Goal: Task Accomplishment & Management: Manage account settings

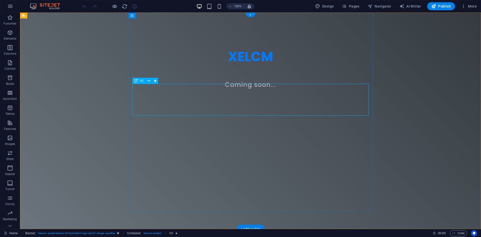
click at [264, 66] on span "XELCM" at bounding box center [250, 56] width 45 height 18
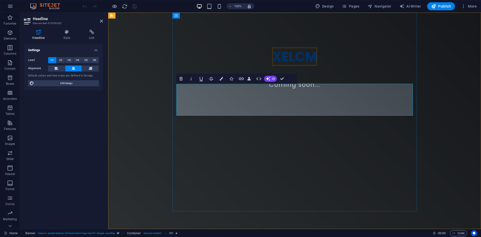
click at [287, 66] on span "XELCM" at bounding box center [294, 56] width 45 height 18
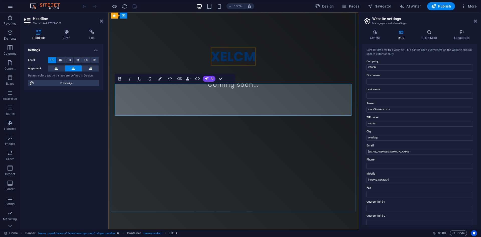
click at [287, 64] on h1 "XELCM" at bounding box center [233, 57] width 237 height 16
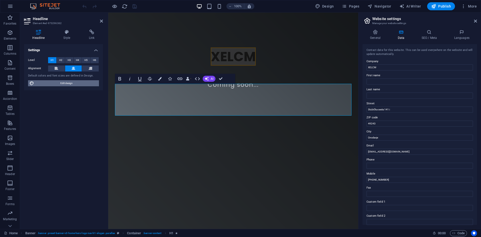
click at [87, 84] on span "Edit design" at bounding box center [67, 83] width 62 height 6
select select "px"
select select "200"
select select "px"
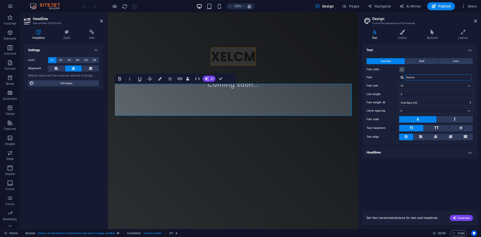
click at [418, 77] on input "Roboto" at bounding box center [438, 77] width 67 height 6
drag, startPoint x: 421, startPoint y: 76, endPoint x: 382, endPoint y: 73, distance: 38.5
click at [382, 73] on div "Standard Bold Links Font color Font Roboto Font size 32 rem px Line height 2 Fo…" at bounding box center [420, 99] width 117 height 92
type input "audi"
click at [423, 82] on div "Manage fonts →" at bounding box center [439, 83] width 66 height 5
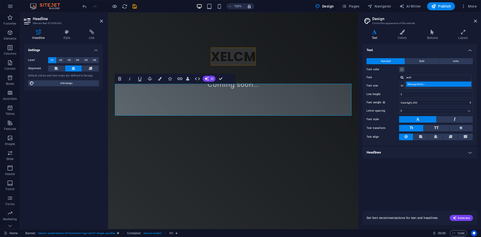
select select "popularity"
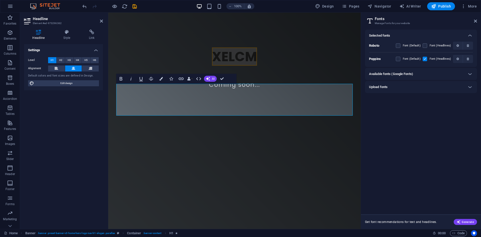
click at [424, 73] on div "Available fonts (Google Fonts)" at bounding box center [416, 74] width 95 height 6
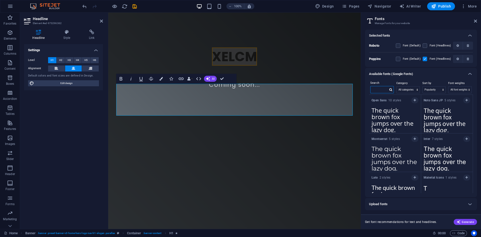
click at [381, 89] on input "text" at bounding box center [380, 89] width 18 height 7
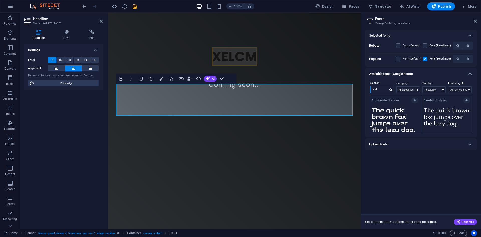
type input "aud"
click at [384, 99] on strong "Audiowide" at bounding box center [380, 100] width 17 height 4
click at [414, 101] on icon "button" at bounding box center [415, 100] width 2 height 3
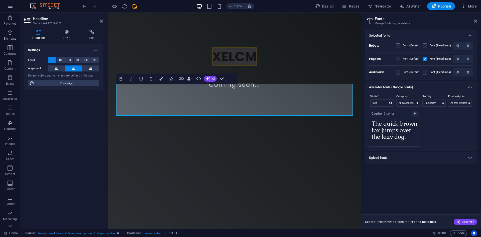
click at [426, 60] on label at bounding box center [425, 59] width 5 height 5
click at [0, 0] on input "checkbox" at bounding box center [0, 0] width 0 height 0
click at [399, 72] on label at bounding box center [398, 72] width 5 height 5
click at [0, 0] on input "checkbox" at bounding box center [0, 0] width 0 height 0
click at [399, 72] on label at bounding box center [398, 72] width 5 height 5
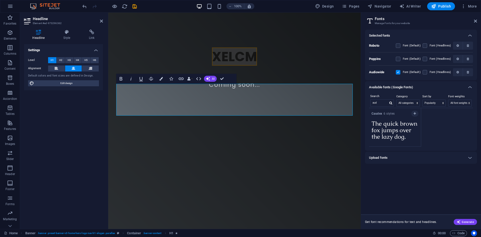
click at [0, 0] on input "checkbox" at bounding box center [0, 0] width 0 height 0
click at [425, 72] on label at bounding box center [425, 72] width 5 height 5
click at [0, 0] on input "checkbox" at bounding box center [0, 0] width 0 height 0
click at [459, 72] on icon "button" at bounding box center [458, 72] width 3 height 3
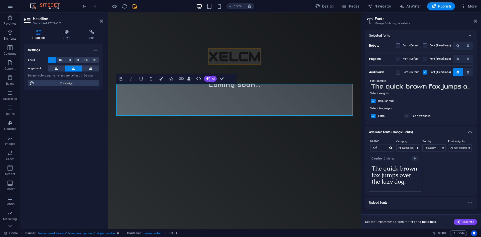
click at [407, 115] on label at bounding box center [407, 116] width 5 height 5
click at [0, 0] on input "checkbox" at bounding box center [0, 0] width 0 height 0
click at [407, 115] on label at bounding box center [407, 116] width 5 height 5
click at [0, 0] on input "checkbox" at bounding box center [0, 0] width 0 height 0
click at [476, 23] on icon at bounding box center [475, 21] width 3 height 4
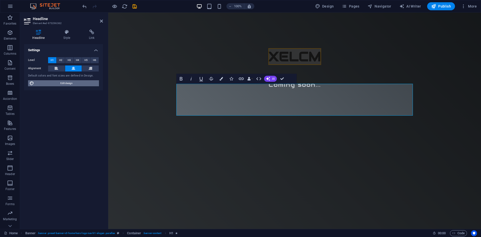
click at [92, 83] on span "Edit design" at bounding box center [67, 83] width 62 height 6
select select "px"
select select "200"
select select "px"
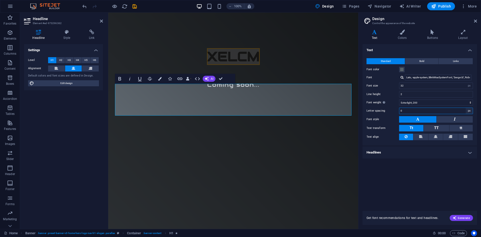
click at [469, 110] on select "rem px" at bounding box center [469, 111] width 7 height 6
click at [415, 110] on input "0" at bounding box center [435, 111] width 73 height 6
drag, startPoint x: 406, startPoint y: 110, endPoint x: 379, endPoint y: 110, distance: 27.3
click at [379, 110] on div "Letter spacing 0 rem px" at bounding box center [420, 110] width 106 height 7
click at [413, 187] on div "Text Standard Bold Links Font color Font Lato, -apple-system, BlinkMaxSystemFon…" at bounding box center [420, 124] width 115 height 161
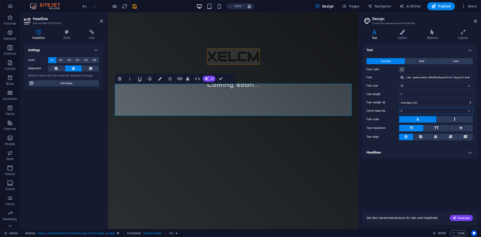
drag, startPoint x: 416, startPoint y: 108, endPoint x: 390, endPoint y: 108, distance: 26.1
click at [390, 108] on div "Letter spacing 3 rem px" at bounding box center [420, 110] width 106 height 7
click at [412, 171] on div "Text Standard Bold Links Font color Font Lato, -apple-system, BlinkMaxSystemFon…" at bounding box center [420, 124] width 115 height 161
click at [425, 110] on input "50" at bounding box center [435, 111] width 73 height 6
drag, startPoint x: 424, startPoint y: 110, endPoint x: 384, endPoint y: 110, distance: 40.8
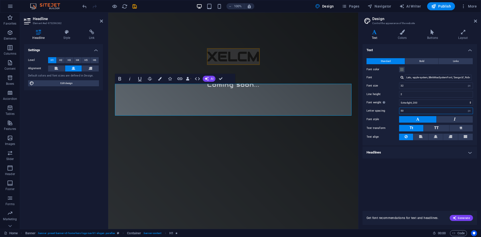
click at [384, 110] on div "Letter spacing 50 rem px" at bounding box center [420, 110] width 106 height 7
type input "3"
click at [436, 99] on select "Thin, 100 Extra-light, 200 Light, 300 Regular, 400 Medium, 500 Semi-bold, 600 B…" at bounding box center [436, 102] width 74 height 6
click at [399, 99] on select "Thin, 100 Extra-light, 200 Light, 300 Regular, 400 Medium, 500 Semi-bold, 600 B…" at bounding box center [436, 102] width 74 height 6
click at [431, 102] on select "Thin, 100 Extra-light, 200 Light, 300 Regular, 400 Medium, 500 Semi-bold, 600 B…" at bounding box center [436, 102] width 74 height 6
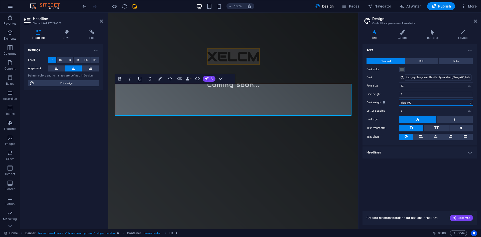
select select "200"
click at [399, 99] on select "Thin, 100 Extra-light, 200 Light, 300 Regular, 400 Medium, 500 Semi-bold, 600 B…" at bounding box center [436, 102] width 74 height 6
click at [451, 120] on button at bounding box center [455, 119] width 36 height 7
click at [444, 118] on button at bounding box center [455, 119] width 36 height 7
click at [416, 118] on icon at bounding box center [417, 119] width 3 height 6
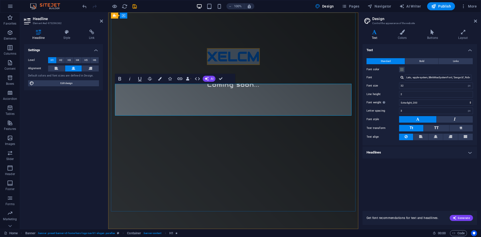
click at [233, 65] on span "XELCM" at bounding box center [233, 56] width 53 height 17
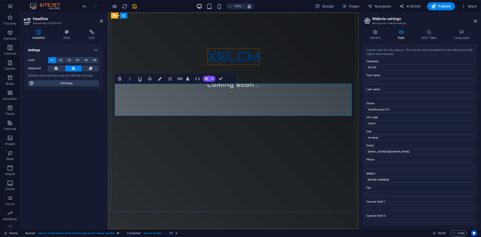
click at [233, 65] on span "XELCM" at bounding box center [233, 56] width 53 height 17
click at [118, 79] on icon "button" at bounding box center [120, 79] width 6 height 6
click at [122, 80] on icon "button" at bounding box center [120, 79] width 6 height 6
click at [149, 79] on icon "button" at bounding box center [150, 79] width 6 height 6
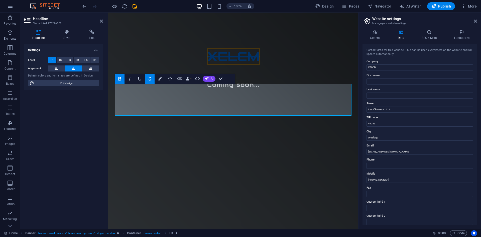
click at [149, 79] on icon "button" at bounding box center [150, 79] width 6 height 6
click at [162, 78] on button "Colors" at bounding box center [160, 79] width 10 height 10
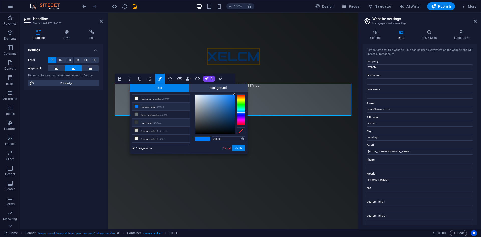
click at [150, 122] on li "Font color #343A40" at bounding box center [161, 123] width 58 height 8
type input "#343a40"
click at [237, 148] on button "Apply" at bounding box center [239, 148] width 13 height 6
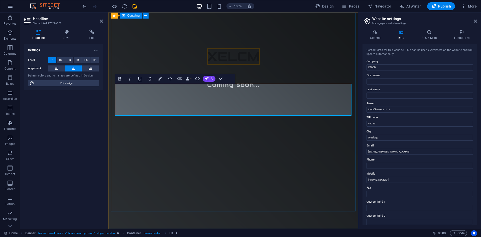
click at [273, 64] on div "​​​ XELCM ​​​ Coming soon..." at bounding box center [233, 61] width 245 height 96
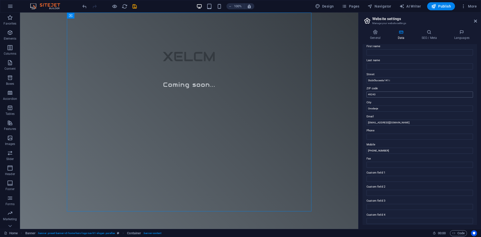
scroll to position [60, 0]
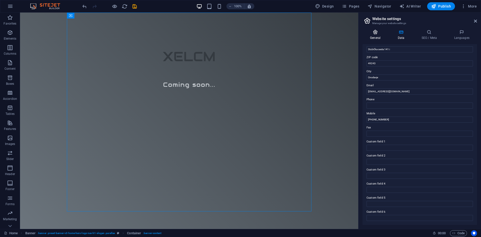
click at [377, 32] on icon at bounding box center [376, 32] width 26 height 5
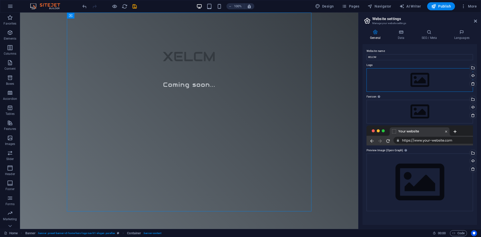
click at [419, 76] on div "Drag files here, click to choose files or select files from Files or our free s…" at bounding box center [420, 80] width 106 height 24
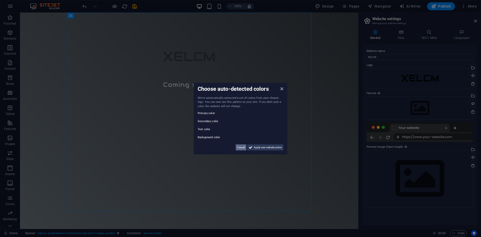
click at [243, 149] on span "Cancel" at bounding box center [241, 147] width 8 height 6
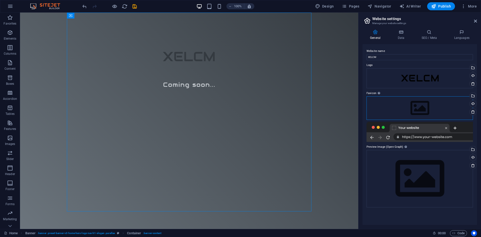
click at [410, 107] on div "Drag files here, click to choose files or select files from Files or our free s…" at bounding box center [420, 108] width 106 height 24
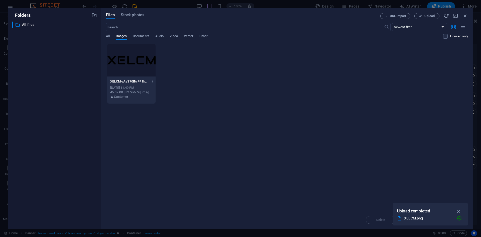
click at [134, 67] on div at bounding box center [131, 60] width 48 height 33
click at [458, 210] on icon "button" at bounding box center [459, 211] width 6 height 6
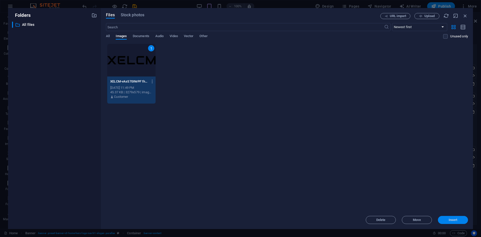
click at [449, 218] on span "Insert" at bounding box center [453, 219] width 9 height 3
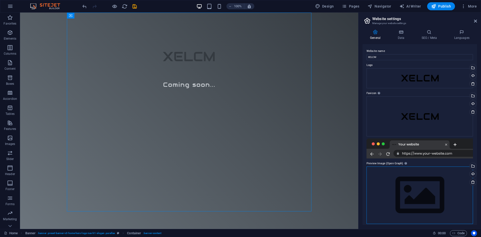
click at [434, 183] on div "Drag files here, click to choose files or select files from Files or our free s…" at bounding box center [420, 194] width 106 height 57
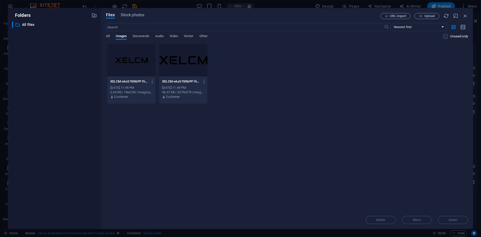
click at [187, 65] on div at bounding box center [183, 60] width 48 height 33
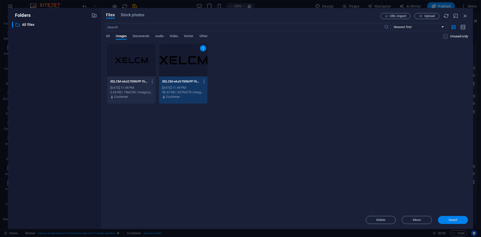
click at [452, 218] on span "Insert" at bounding box center [453, 219] width 9 height 3
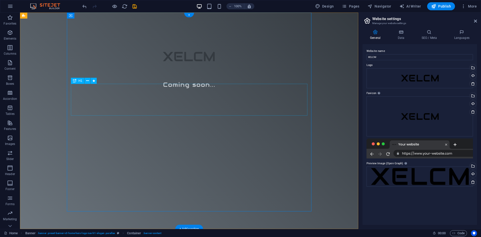
click at [205, 65] on span "XELCM" at bounding box center [189, 56] width 53 height 17
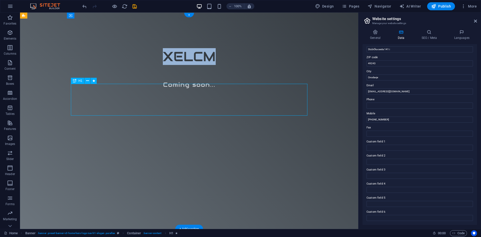
click at [205, 65] on span "XELCM" at bounding box center [189, 56] width 53 height 17
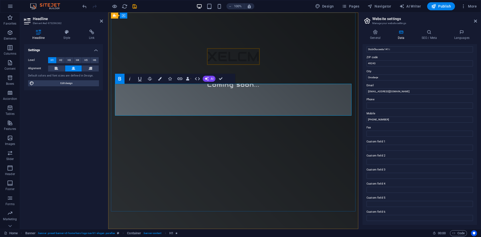
click at [205, 64] on h1 "XELCM" at bounding box center [233, 57] width 237 height 16
click at [160, 78] on icon "button" at bounding box center [160, 79] width 4 height 4
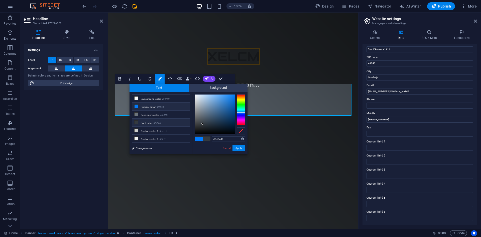
click at [165, 120] on li "Font color #343A40" at bounding box center [161, 123] width 58 height 8
type input "#3c4145"
click at [200, 123] on div at bounding box center [215, 114] width 40 height 40
click at [236, 148] on button "Apply" at bounding box center [239, 148] width 13 height 6
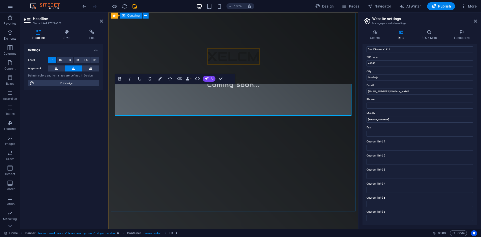
click at [258, 58] on div "​​​ XELCM ​​​ Coming soon..." at bounding box center [233, 61] width 245 height 96
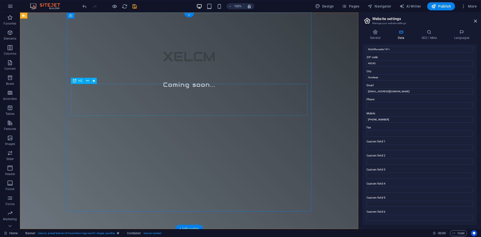
click at [183, 65] on span "XELCM" at bounding box center [189, 56] width 53 height 17
click at [94, 64] on h1 "XELCM" at bounding box center [189, 57] width 237 height 16
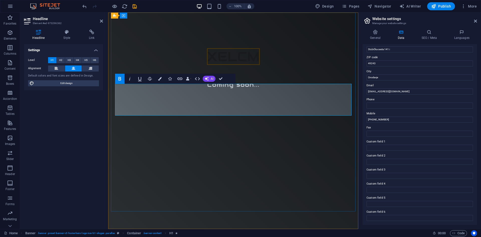
click at [271, 64] on h1 "XELCM" at bounding box center [233, 57] width 237 height 16
click at [266, 64] on h1 "XELCM" at bounding box center [233, 57] width 237 height 16
click at [237, 65] on span "XELCM" at bounding box center [233, 56] width 53 height 17
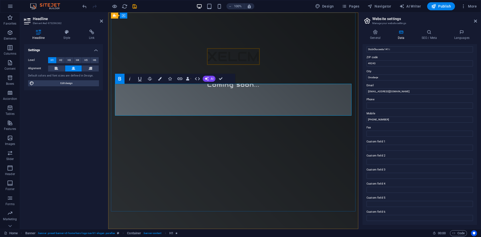
click at [237, 65] on span "XELCM" at bounding box center [233, 56] width 53 height 17
click at [373, 36] on h4 "General" at bounding box center [377, 35] width 28 height 11
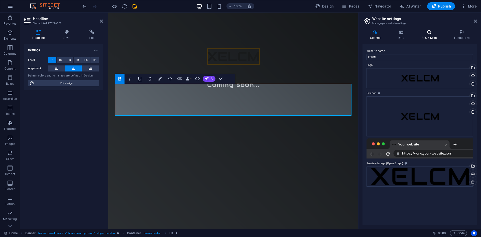
click at [430, 36] on h4 "SEO / Meta" at bounding box center [430, 35] width 33 height 11
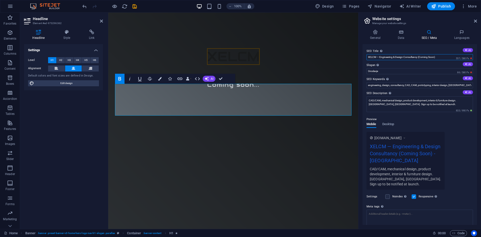
drag, startPoint x: 417, startPoint y: 57, endPoint x: 377, endPoint y: 57, distance: 39.8
click at [377, 57] on input "XELCM — Engineering & Design Consultancy (Coming Soon)" at bounding box center [420, 57] width 106 height 6
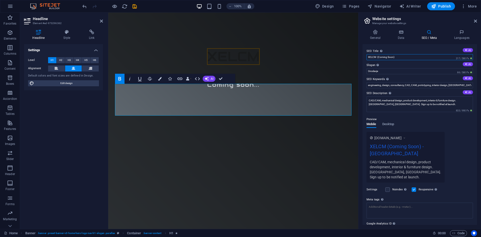
drag, startPoint x: 399, startPoint y: 55, endPoint x: 378, endPoint y: 56, distance: 21.3
click at [378, 56] on input "XELCM (Coming Soon)" at bounding box center [420, 57] width 106 height 6
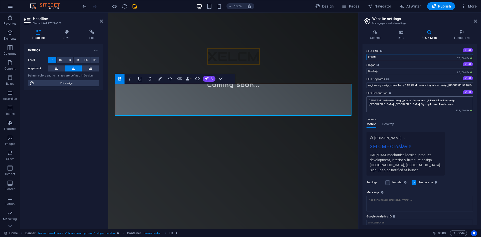
type input "XELCM"
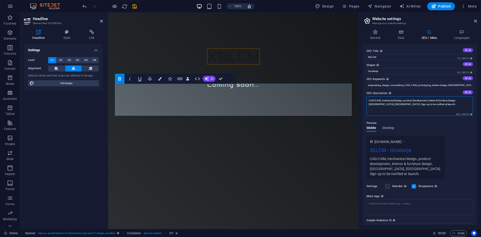
drag, startPoint x: 421, startPoint y: 106, endPoint x: 413, endPoint y: 105, distance: 7.8
click at [413, 105] on textarea "CAD/CAM, mechanical design, product development, interior & furniture design. […" at bounding box center [420, 106] width 106 height 20
drag, startPoint x: 416, startPoint y: 107, endPoint x: 404, endPoint y: 106, distance: 12.1
click at [404, 106] on textarea "CAD/CAM, mechanical design, product development, interior & furniture design. […" at bounding box center [420, 106] width 106 height 20
click at [423, 106] on textarea "CAD/CAM, mechanical design, product development, interior & furniture design. […" at bounding box center [420, 106] width 106 height 20
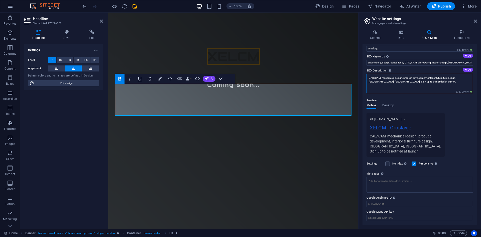
scroll to position [0, 0]
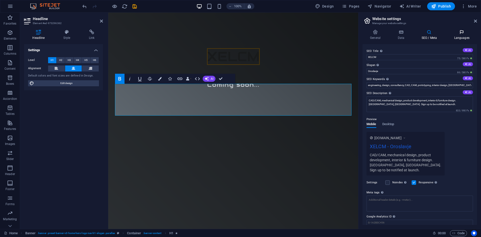
click at [460, 36] on h4 "Languages" at bounding box center [461, 35] width 31 height 11
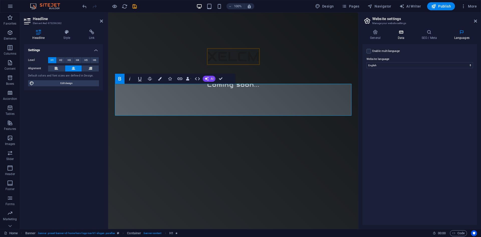
click at [413, 37] on h4 "Data" at bounding box center [402, 35] width 24 height 11
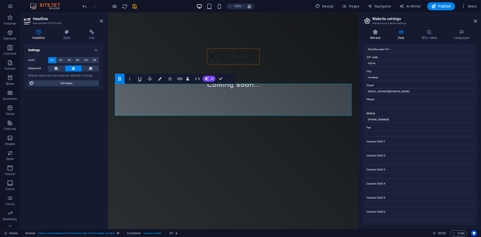
click at [376, 36] on h4 "General" at bounding box center [377, 35] width 28 height 11
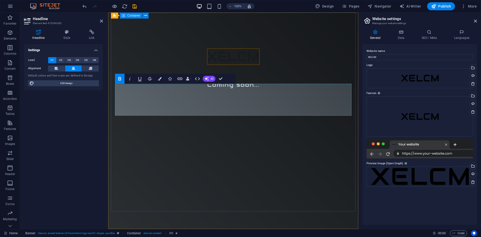
click at [239, 29] on div "​​​ XELCM ​​​ Coming soon..." at bounding box center [233, 61] width 245 height 96
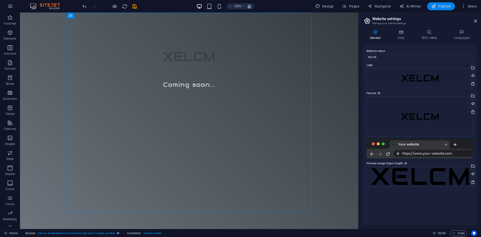
click at [441, 7] on span "Publish" at bounding box center [441, 6] width 20 height 5
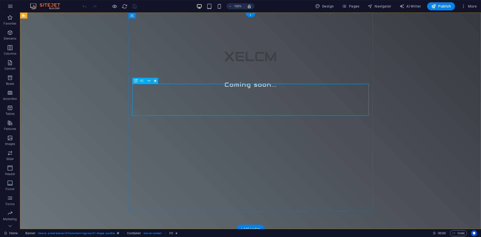
click at [251, 65] on span "XELCM" at bounding box center [250, 56] width 53 height 17
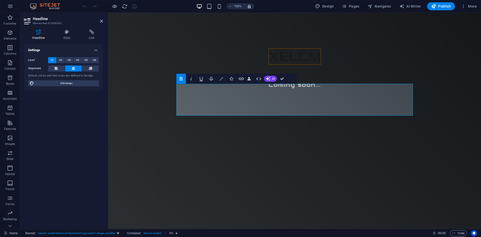
click at [218, 79] on button "Colors" at bounding box center [221, 79] width 10 height 10
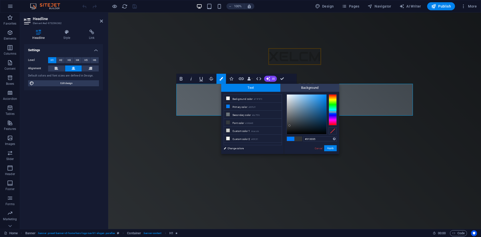
click at [290, 126] on div at bounding box center [307, 114] width 40 height 40
click at [310, 140] on input "#313335" at bounding box center [319, 138] width 33 height 5
drag, startPoint x: 318, startPoint y: 140, endPoint x: 314, endPoint y: 140, distance: 4.5
click at [314, 140] on input "#313135" at bounding box center [319, 138] width 33 height 5
type input "#313131"
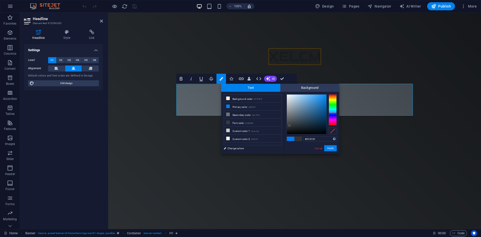
click at [306, 146] on div "#313131 Supported formats #0852ed rgb(8, 82, 237) rgba(8, 82, 237, 90%) hsv(221…" at bounding box center [311, 159] width 55 height 135
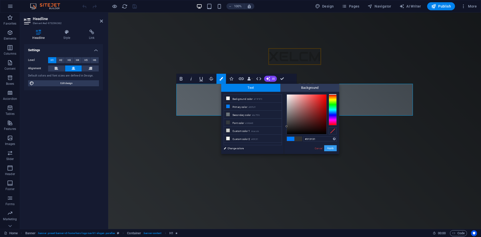
click at [334, 148] on button "Apply" at bounding box center [330, 148] width 13 height 6
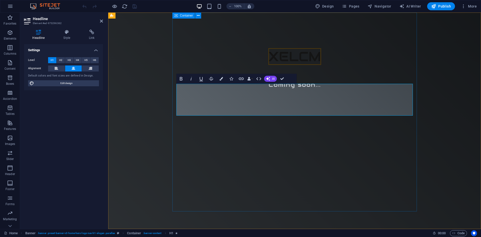
click at [351, 54] on div "​​​ XELCM ​​​ Coming soon..." at bounding box center [294, 61] width 245 height 96
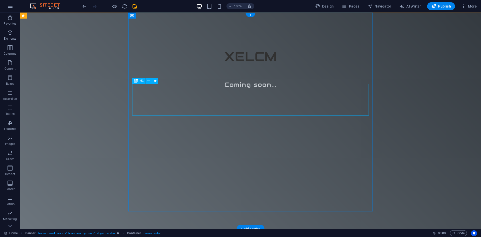
click at [237, 65] on span "XELCM" at bounding box center [250, 56] width 53 height 17
click at [237, 64] on div "​​​ XELCM" at bounding box center [250, 49] width 237 height 32
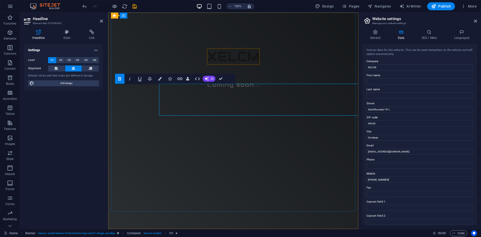
click at [237, 65] on span "XELCM" at bounding box center [233, 56] width 53 height 17
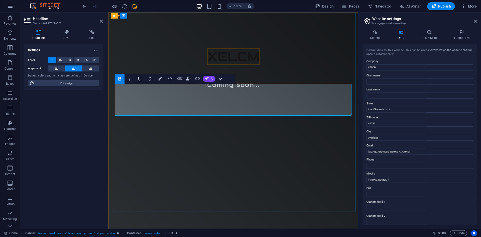
click at [234, 65] on span "XELCM" at bounding box center [233, 56] width 53 height 17
click at [161, 79] on icon "button" at bounding box center [160, 79] width 4 height 4
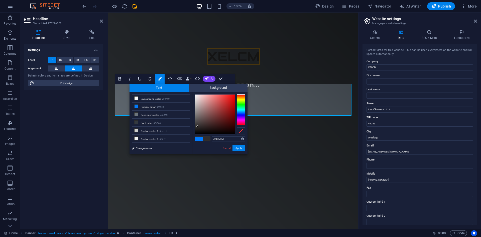
click at [197, 126] on div at bounding box center [215, 114] width 40 height 40
click at [150, 107] on li "Primary color #007bff" at bounding box center [161, 106] width 58 height 8
type input "#24282c"
drag, startPoint x: 203, startPoint y: 123, endPoint x: 202, endPoint y: 127, distance: 4.0
click at [202, 127] on div at bounding box center [215, 114] width 40 height 40
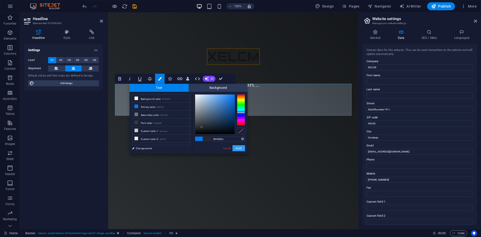
click at [236, 148] on button "Apply" at bounding box center [239, 148] width 13 height 6
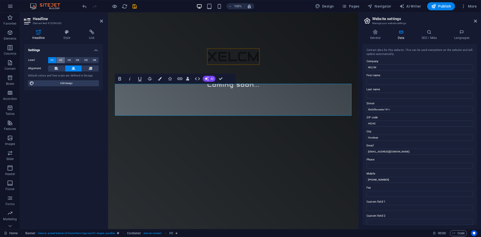
click at [59, 61] on span "H2" at bounding box center [60, 60] width 3 height 6
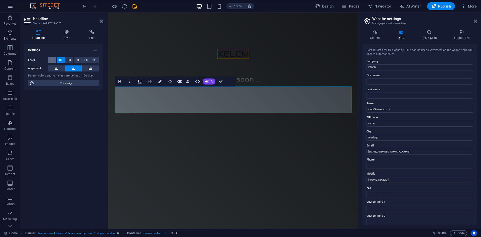
click at [51, 60] on span "H1" at bounding box center [52, 60] width 3 height 6
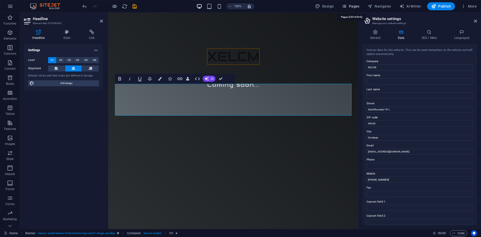
click at [355, 7] on span "Pages" at bounding box center [351, 6] width 18 height 5
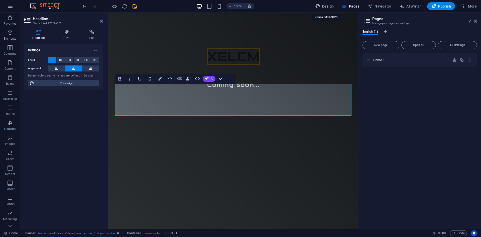
click at [324, 6] on span "Design" at bounding box center [324, 6] width 19 height 5
select select "px"
select select "200"
select select "px"
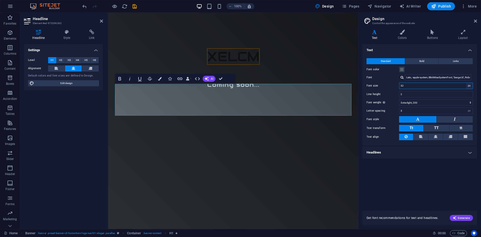
click at [469, 85] on select "rem px" at bounding box center [469, 86] width 7 height 6
click at [446, 87] on input "32" at bounding box center [435, 86] width 73 height 6
drag, startPoint x: 411, startPoint y: 85, endPoint x: 380, endPoint y: 84, distance: 31.1
click at [380, 84] on div "Font size 32 rem px" at bounding box center [420, 85] width 106 height 7
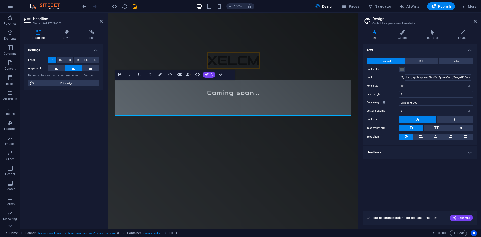
drag, startPoint x: 409, startPoint y: 85, endPoint x: 387, endPoint y: 85, distance: 22.3
click at [387, 85] on div "Font size 40 rem px" at bounding box center [420, 85] width 106 height 7
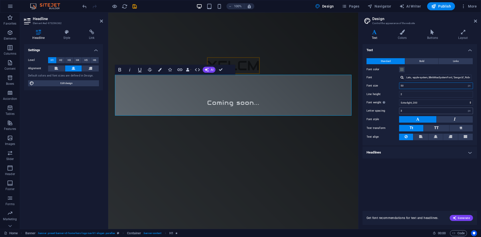
type input "50"
drag, startPoint x: 405, startPoint y: 111, endPoint x: 377, endPoint y: 104, distance: 29.5
click at [381, 106] on div "Standard Bold Links Font color Font Lato, -apple-system, BlinkMaxSystemFont, 'S…" at bounding box center [420, 99] width 117 height 92
drag, startPoint x: 407, startPoint y: 111, endPoint x: 391, endPoint y: 107, distance: 16.4
click at [391, 107] on div "Letter spacing 5 rem px" at bounding box center [420, 110] width 106 height 7
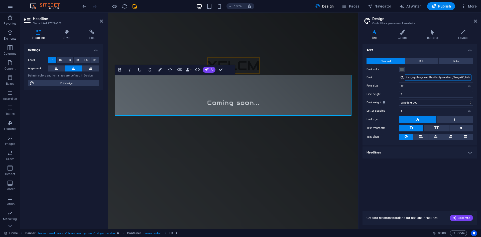
click at [453, 79] on input "Lato, -apple-system, BlinkMaxSystemFont, 'Seoge UI', Roboto, 'Helvetica Neue', …" at bounding box center [438, 77] width 67 height 6
drag, startPoint x: 452, startPoint y: 79, endPoint x: 394, endPoint y: 77, distance: 58.6
click at [394, 77] on div "Font Lato, -apple-system, BlinkMaxSystemFont, 'Seoge UI', Roboto, 'Helvetica Ne…" at bounding box center [420, 77] width 106 height 6
click at [430, 78] on input "Lato, -apple-system, BlinkMaxSystemFont, 'Seoge UI', Roboto, 'Helvetica Neue', …" at bounding box center [438, 77] width 67 height 6
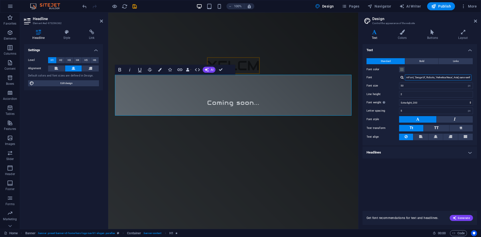
drag, startPoint x: 425, startPoint y: 78, endPoint x: 481, endPoint y: 76, distance: 55.4
click at [481, 76] on div "Variants Text Colors Buttons Layout Text Standard Bold Links Font color Font La…" at bounding box center [420, 127] width 123 height 203
click at [456, 77] on input "Lato, -apple-system, BlinkMaxSystemFont, 'Seoge UI', Roboto, 'Helvetica Neue', …" at bounding box center [438, 77] width 67 height 6
drag, startPoint x: 410, startPoint y: 108, endPoint x: 387, endPoint y: 107, distance: 22.3
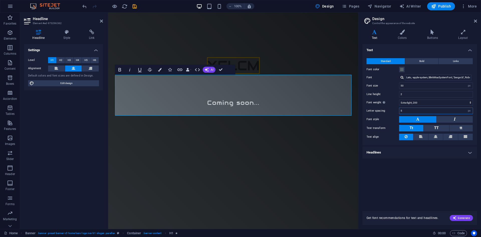
click at [390, 108] on div "Letter spacing 5 rem px" at bounding box center [420, 110] width 106 height 7
type input "10"
click at [403, 35] on h4 "Colors" at bounding box center [403, 35] width 29 height 11
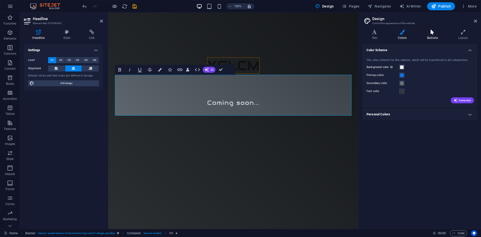
click at [432, 37] on h4 "Buttons" at bounding box center [433, 35] width 31 height 11
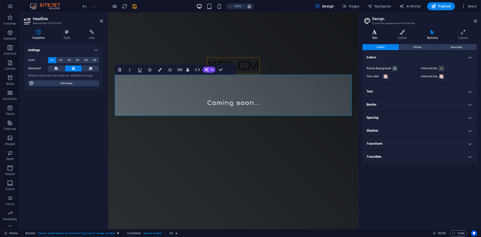
click at [371, 32] on icon at bounding box center [375, 32] width 24 height 5
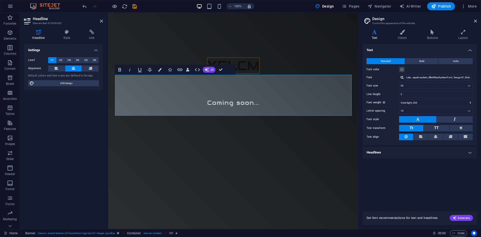
click at [430, 152] on h4 "Headlines" at bounding box center [420, 152] width 115 height 12
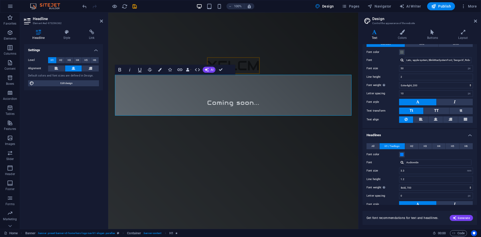
scroll to position [25, 0]
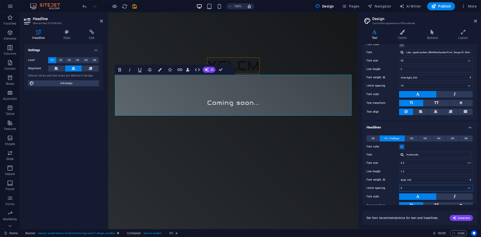
drag, startPoint x: 409, startPoint y: 185, endPoint x: 394, endPoint y: 184, distance: 14.6
click at [394, 184] on div "All H1 / Textlogo H2 H3 H4 H5 H6 Font color Font Audiowide Line height 1.2 Font…" at bounding box center [420, 184] width 117 height 109
click at [386, 188] on label "Letter spacing" at bounding box center [383, 187] width 33 height 3
drag, startPoint x: 412, startPoint y: 188, endPoint x: 387, endPoint y: 189, distance: 24.6
click at [387, 189] on div "Letter spacing 5 rem px" at bounding box center [420, 188] width 106 height 7
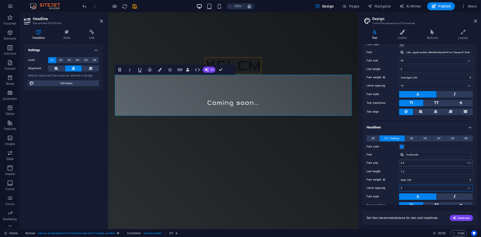
type input "3"
drag, startPoint x: 411, startPoint y: 165, endPoint x: 392, endPoint y: 161, distance: 19.4
click at [392, 161] on div "Font size 3.3 rem px em %" at bounding box center [420, 163] width 106 height 7
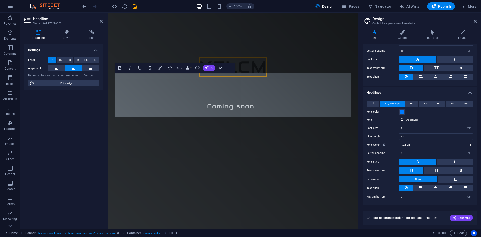
scroll to position [60, 0]
type input "4"
click at [412, 163] on button at bounding box center [417, 161] width 37 height 7
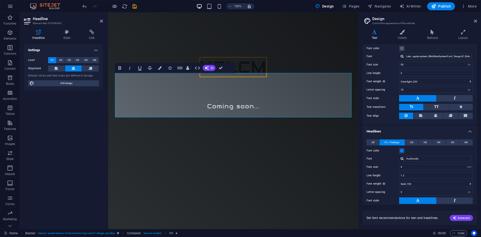
scroll to position [0, 0]
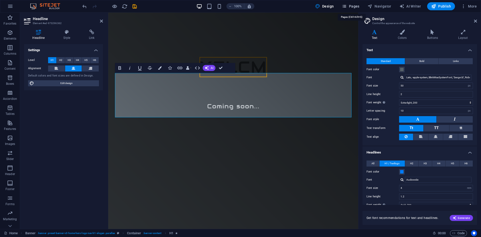
click at [353, 6] on span "Pages" at bounding box center [351, 6] width 18 height 5
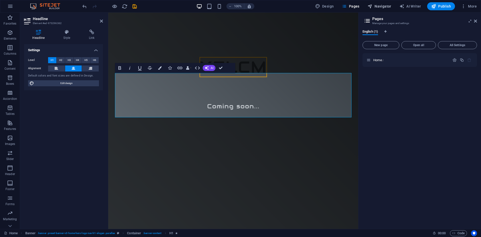
click at [375, 8] on span "Navigator" at bounding box center [380, 6] width 24 height 5
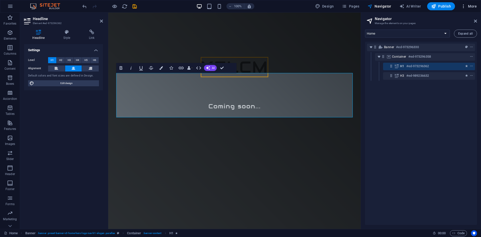
click at [470, 10] on button "More" at bounding box center [469, 6] width 20 height 8
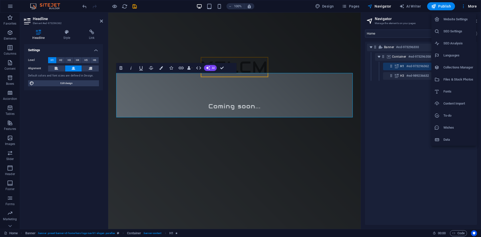
click at [455, 21] on h6 "Website Settings" at bounding box center [458, 19] width 30 height 6
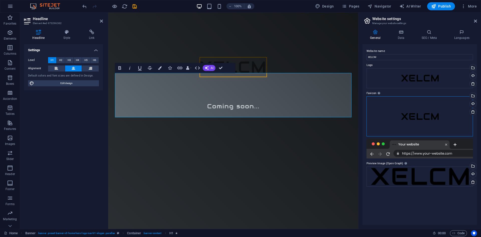
click at [414, 111] on div "Drag files here, click to choose files or select files from Files or our free s…" at bounding box center [420, 116] width 106 height 40
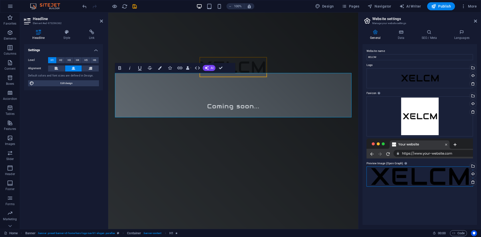
click at [402, 175] on div "Drag files here, click to choose files or select files from Files or our free s…" at bounding box center [420, 176] width 106 height 20
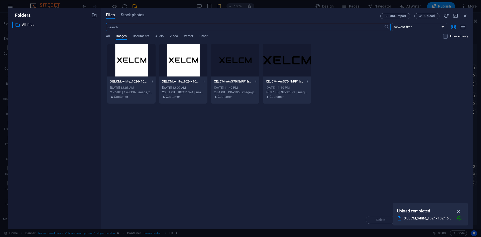
click at [458, 212] on icon "button" at bounding box center [459, 211] width 6 height 6
click at [464, 18] on icon "button" at bounding box center [466, 16] width 6 height 6
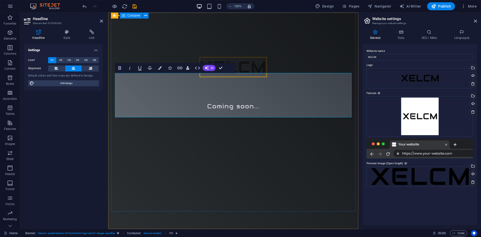
click at [265, 43] on div "​​​ XELCM ​​​ Coming soon..." at bounding box center [233, 72] width 245 height 118
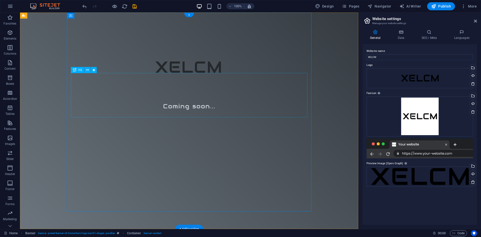
click at [210, 77] on span "XELCM" at bounding box center [189, 67] width 68 height 20
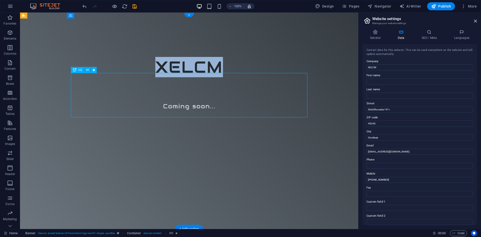
click at [210, 77] on span "XELCM" at bounding box center [189, 67] width 68 height 20
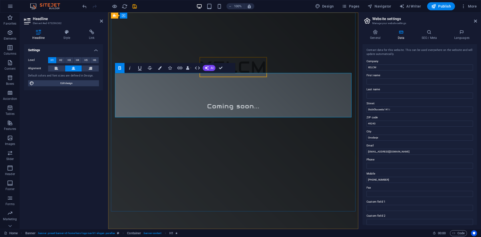
click at [210, 77] on span "XELCM" at bounding box center [233, 67] width 68 height 20
click at [159, 69] on icon "button" at bounding box center [160, 68] width 4 height 4
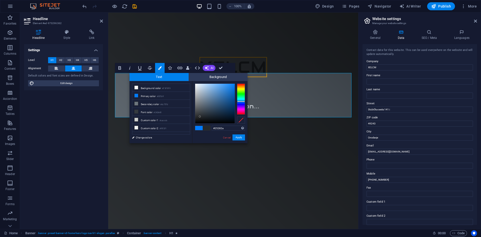
click at [200, 117] on div at bounding box center [215, 104] width 40 height 40
click at [174, 112] on li "Font color #343A40" at bounding box center [161, 112] width 58 height 8
type input "#202326"
drag, startPoint x: 201, startPoint y: 114, endPoint x: 200, endPoint y: 117, distance: 3.6
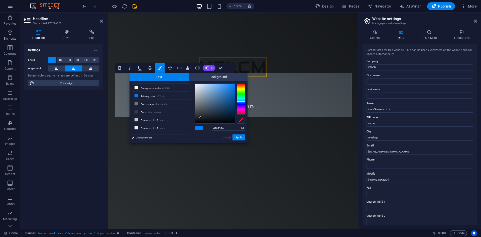
click at [200, 117] on div at bounding box center [215, 104] width 40 height 40
click at [239, 136] on button "Apply" at bounding box center [239, 137] width 13 height 6
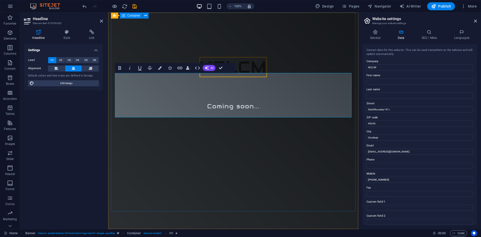
click at [297, 41] on div "​​​ XELCM ​​​ Coming soon..." at bounding box center [233, 72] width 245 height 118
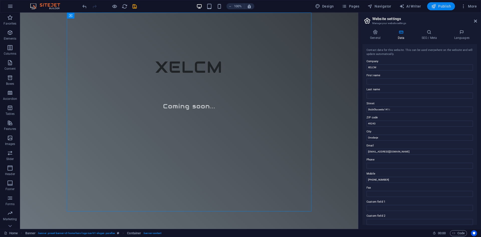
click at [436, 7] on icon "button" at bounding box center [433, 6] width 5 height 5
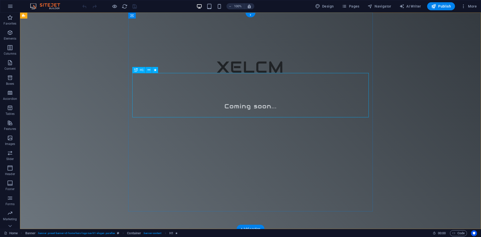
click at [237, 77] on span "XELCM" at bounding box center [251, 67] width 68 height 20
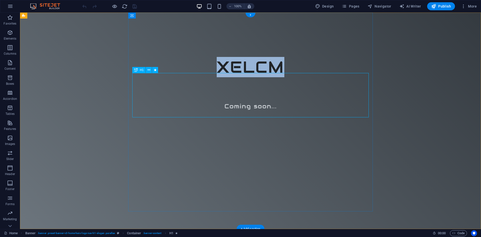
click at [237, 77] on span "XELCM" at bounding box center [251, 67] width 68 height 20
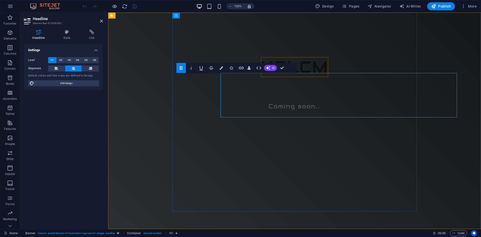
click at [237, 77] on h1 "XELCM" at bounding box center [294, 67] width 237 height 19
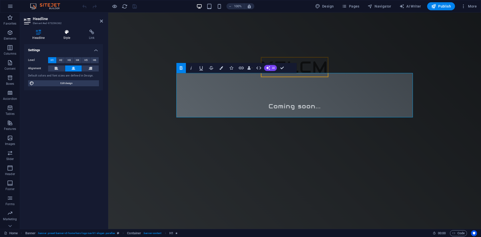
click at [67, 32] on icon at bounding box center [67, 32] width 24 height 5
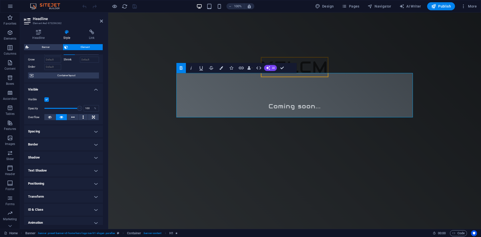
scroll to position [41, 0]
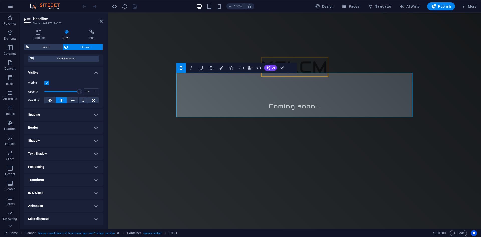
click at [47, 206] on h4 "Animation" at bounding box center [63, 206] width 79 height 12
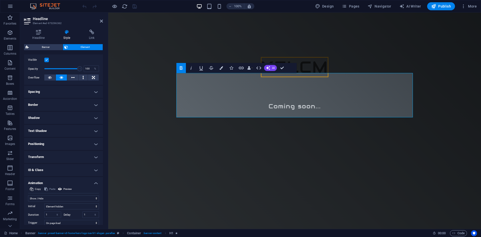
scroll to position [91, 0]
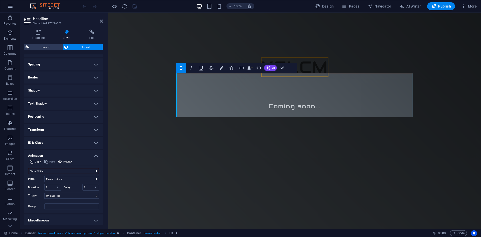
click at [59, 172] on select "Don't animate Show / Hide Slide up/down Zoom in/out Slide left to right Slide r…" at bounding box center [63, 171] width 71 height 6
select select "none"
click at [28, 174] on select "Don't animate Show / Hide Slide up/down Zoom in/out Slide left to right Slide r…" at bounding box center [63, 171] width 71 height 6
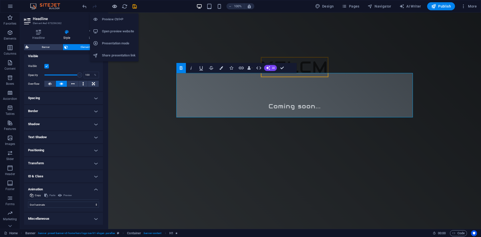
click at [115, 7] on icon "button" at bounding box center [115, 7] width 6 height 6
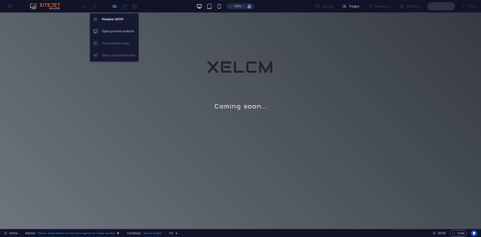
click at [114, 8] on icon "button" at bounding box center [115, 7] width 6 height 6
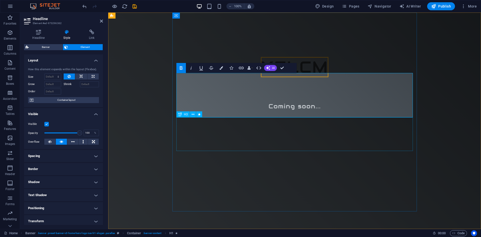
click at [311, 110] on div "​​​ Coming soon..." at bounding box center [294, 94] width 237 height 34
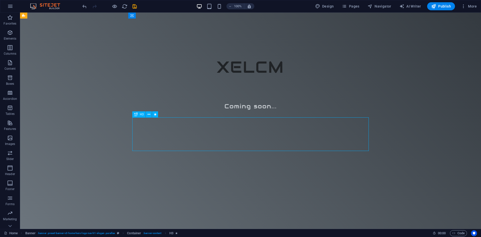
click at [271, 110] on div "​​​ Coming soon..." at bounding box center [250, 94] width 237 height 34
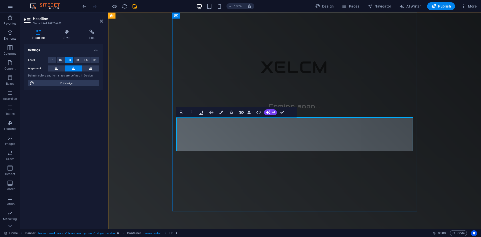
click at [274, 110] on div "​​​ Coming soon..." at bounding box center [294, 94] width 237 height 34
click at [62, 59] on span "H2" at bounding box center [60, 60] width 3 height 6
click at [70, 61] on span "H3" at bounding box center [69, 60] width 3 height 6
click at [275, 110] on div "​​​ Coming soon..." at bounding box center [294, 94] width 237 height 34
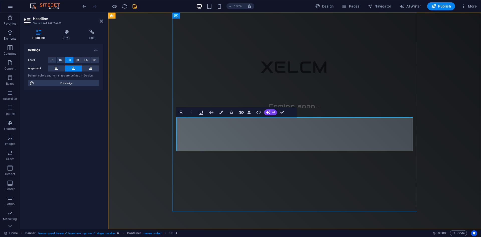
click at [275, 110] on div "​​​ Coming soon..." at bounding box center [294, 94] width 237 height 34
click at [287, 110] on span "Coming soon..." at bounding box center [295, 106] width 52 height 8
click at [64, 35] on h4 "Style" at bounding box center [68, 35] width 26 height 11
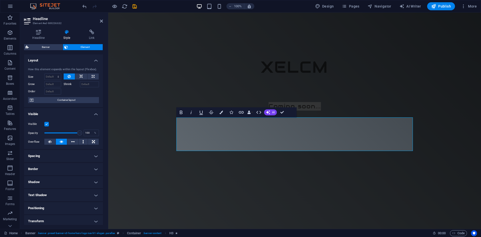
click at [87, 153] on h4 "Spacing" at bounding box center [63, 156] width 79 height 12
click at [56, 187] on h4 "Border" at bounding box center [63, 189] width 79 height 12
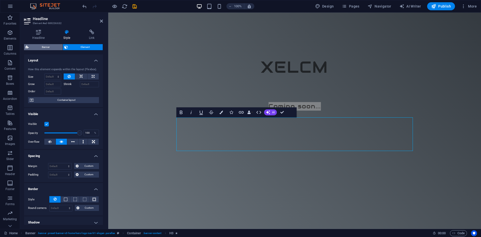
click at [57, 47] on span "Banner" at bounding box center [45, 47] width 31 height 6
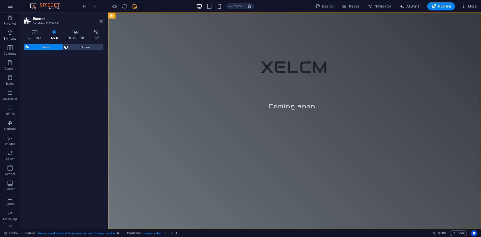
select select "preset-banner-v3-home-hero-logo-nav-h1-slogan"
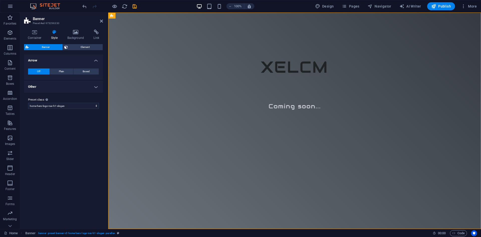
click at [99, 22] on header "Banner Preset #ed-973296330" at bounding box center [63, 19] width 79 height 13
click at [307, 77] on span "XELCM" at bounding box center [295, 67] width 68 height 20
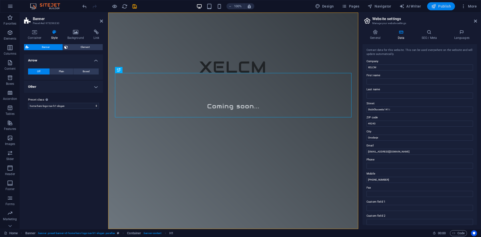
click at [437, 6] on span "Publish" at bounding box center [441, 6] width 20 height 5
